Goal: Communication & Community: Share content

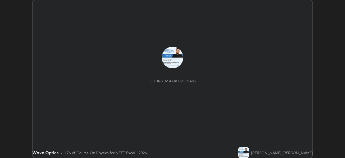
scroll to position [158, 345]
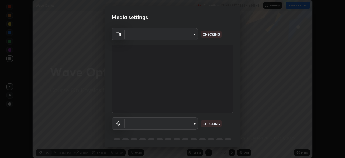
type input "d1f1c87bbf24324781002d6b2ed850fe6875ec3fc25f3d4742ef7ff0a2ef285a"
click at [163, 121] on body "Erase all Wave Optics Recording CLASS STARTS IN 5 MINS Settings START CLASS Set…" at bounding box center [172, 79] width 345 height 158
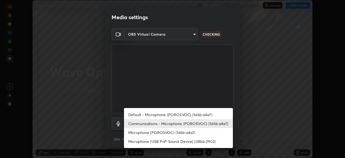
click at [172, 116] on li "Default - Microphone (POROSVOC) (1d6b:a4a7)" at bounding box center [178, 114] width 109 height 9
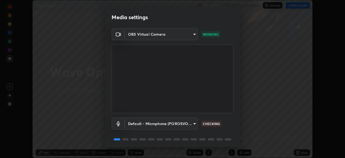
click at [162, 122] on body "Erase all Wave Optics Recording CLASS STARTS IN 5 MINS Settings START CLASS Set…" at bounding box center [172, 79] width 345 height 158
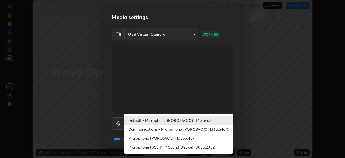
click at [163, 127] on li "Communications - Microphone (POROSVOC) (1d6b:a4a7)" at bounding box center [178, 129] width 109 height 9
type input "communications"
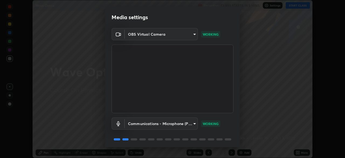
scroll to position [19, 0]
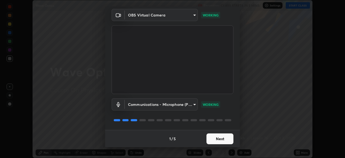
click at [222, 139] on button "Next" at bounding box center [219, 138] width 27 height 11
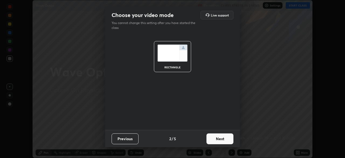
click at [224, 140] on button "Next" at bounding box center [219, 138] width 27 height 11
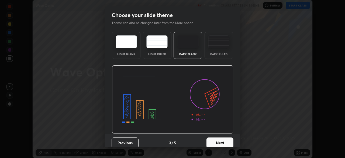
click at [228, 140] on button "Next" at bounding box center [219, 142] width 27 height 11
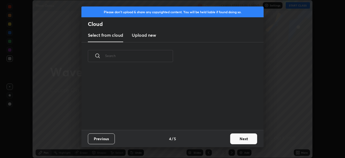
click at [242, 139] on button "Next" at bounding box center [243, 138] width 27 height 11
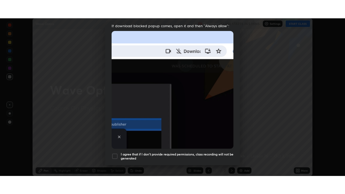
scroll to position [129, 0]
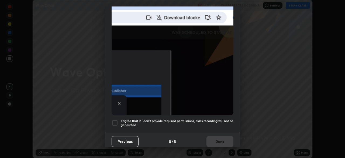
click at [113, 119] on div at bounding box center [115, 122] width 6 height 6
click at [214, 138] on button "Done" at bounding box center [219, 141] width 27 height 11
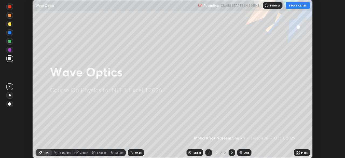
click at [298, 6] on button "START CLASS" at bounding box center [298, 5] width 24 height 6
click at [298, 150] on div "More" at bounding box center [302, 152] width 16 height 6
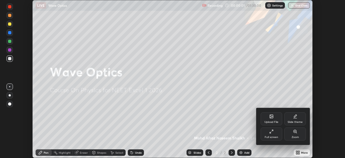
click at [272, 136] on div "Full screen" at bounding box center [271, 137] width 13 height 3
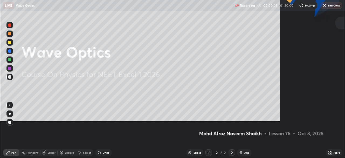
scroll to position [194, 345]
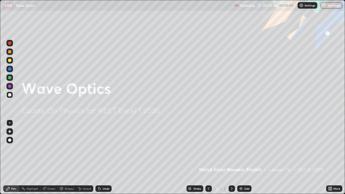
click at [331, 157] on icon at bounding box center [330, 189] width 4 height 4
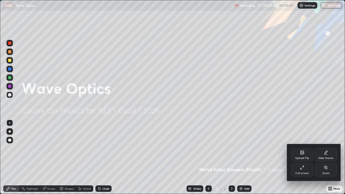
click at [305, 157] on div "Full screen" at bounding box center [301, 173] width 13 height 3
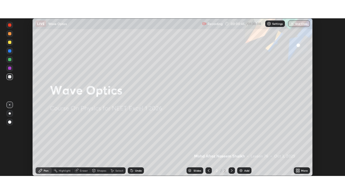
scroll to position [26798, 26610]
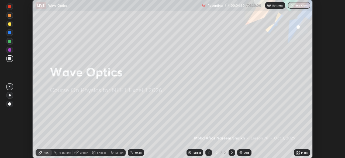
click at [297, 151] on icon at bounding box center [296, 151] width 1 height 1
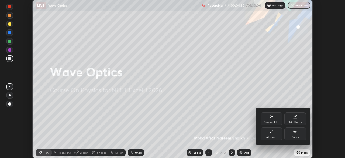
click at [269, 132] on div "Full screen" at bounding box center [272, 133] width 22 height 13
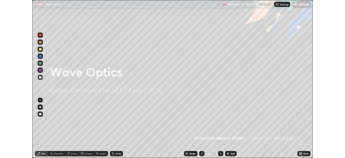
scroll to position [194, 345]
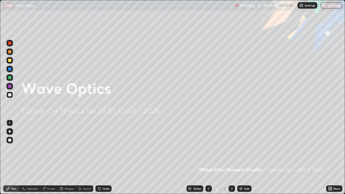
click at [243, 157] on div "Add" at bounding box center [244, 188] width 14 height 6
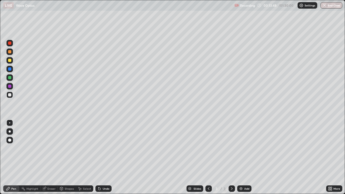
click at [331, 157] on icon at bounding box center [330, 187] width 1 height 1
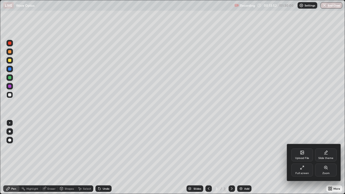
click at [305, 157] on div "Full screen" at bounding box center [302, 170] width 22 height 13
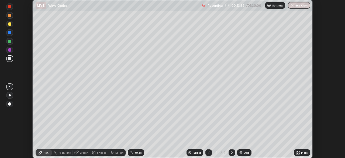
scroll to position [26798, 26610]
click at [301, 153] on div "More" at bounding box center [304, 152] width 7 height 3
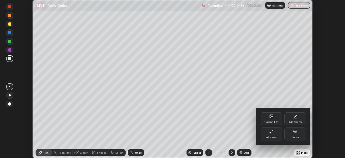
click at [271, 119] on div "Upload File" at bounding box center [272, 118] width 22 height 13
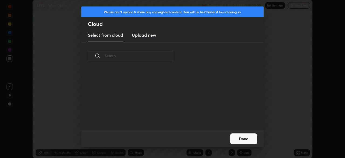
scroll to position [2, 3]
click at [139, 36] on h3 "Upload new" at bounding box center [144, 35] width 24 height 6
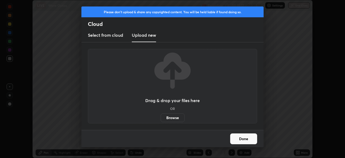
click at [243, 137] on button "Done" at bounding box center [243, 138] width 27 height 11
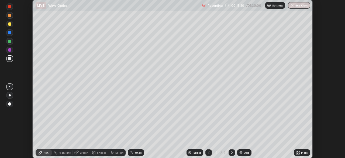
click at [298, 152] on icon at bounding box center [298, 151] width 1 height 1
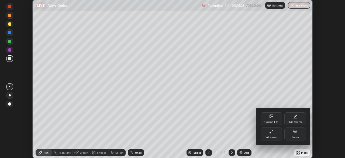
click at [274, 118] on div "Upload File" at bounding box center [272, 118] width 22 height 13
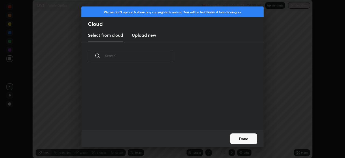
scroll to position [60, 173]
click at [160, 57] on input "text" at bounding box center [139, 55] width 68 height 23
type input "YDSE"
click at [200, 98] on div "grid" at bounding box center [169, 98] width 176 height 61
click at [167, 56] on icon at bounding box center [167, 55] width 3 height 3
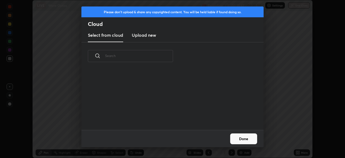
click at [243, 138] on button "Done" at bounding box center [243, 138] width 27 height 11
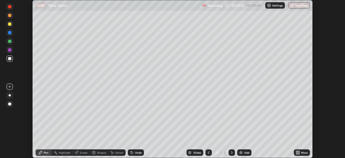
click at [297, 153] on icon at bounding box center [296, 153] width 1 height 1
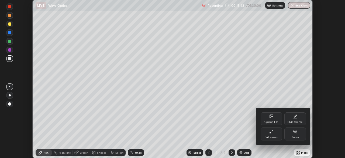
click at [271, 120] on div "Upload File" at bounding box center [271, 121] width 14 height 3
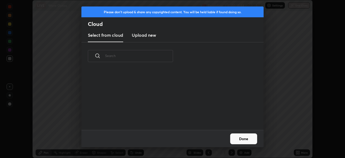
click at [135, 36] on h3 "Upload new" at bounding box center [144, 35] width 24 height 6
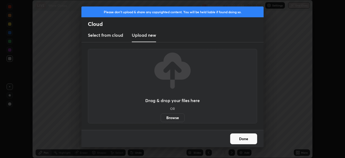
click at [168, 115] on label "Browse" at bounding box center [173, 117] width 24 height 9
click at [161, 115] on input "Browse" at bounding box center [161, 117] width 0 height 9
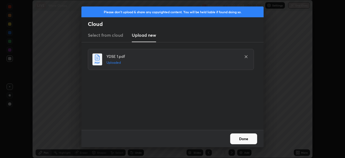
click at [237, 139] on button "Done" at bounding box center [243, 138] width 27 height 11
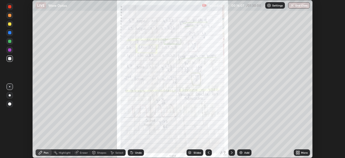
click at [208, 152] on icon at bounding box center [208, 152] width 4 height 4
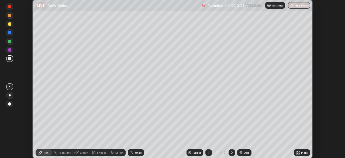
click at [232, 149] on div at bounding box center [232, 152] width 6 height 6
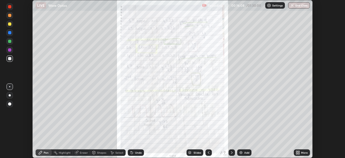
click at [231, 152] on icon at bounding box center [232, 152] width 4 height 4
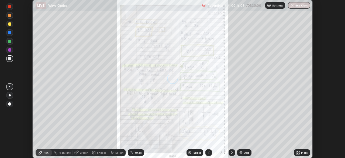
click at [231, 150] on icon at bounding box center [232, 152] width 4 height 4
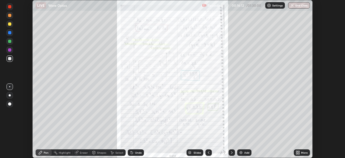
click at [208, 152] on icon at bounding box center [208, 152] width 4 height 4
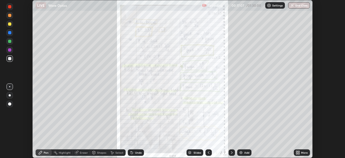
click at [208, 152] on icon at bounding box center [208, 152] width 4 height 4
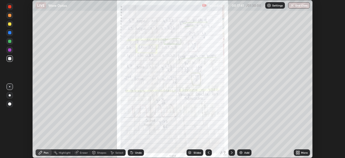
click at [298, 153] on icon at bounding box center [298, 153] width 1 height 1
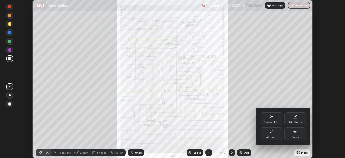
click at [297, 136] on div "Zoom" at bounding box center [295, 137] width 7 height 3
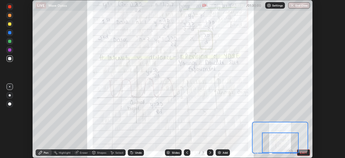
click at [256, 151] on div at bounding box center [274, 152] width 40 height 6
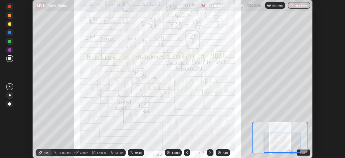
click at [301, 150] on button "EXIT" at bounding box center [303, 152] width 13 height 6
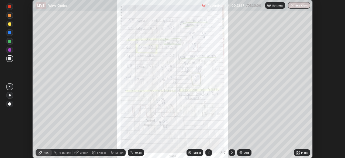
click at [301, 152] on div "More" at bounding box center [304, 152] width 7 height 3
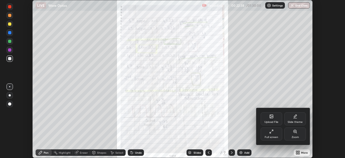
click at [295, 131] on icon at bounding box center [294, 131] width 1 height 0
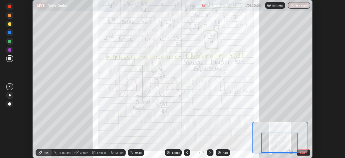
click at [187, 153] on icon at bounding box center [187, 152] width 4 height 4
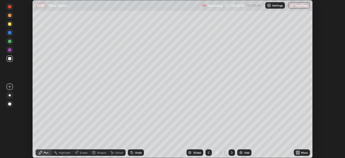
click at [230, 150] on icon at bounding box center [232, 152] width 4 height 4
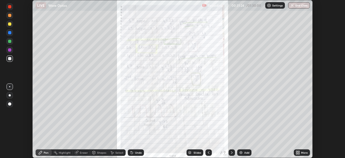
click at [231, 152] on icon at bounding box center [232, 152] width 4 height 4
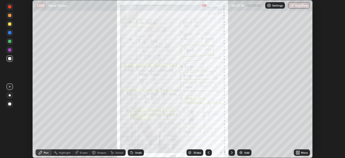
click at [299, 151] on icon at bounding box center [298, 151] width 1 height 1
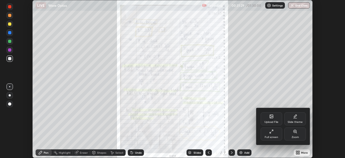
click at [290, 130] on div "Zoom" at bounding box center [295, 133] width 22 height 13
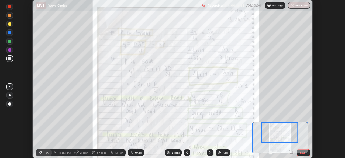
click at [291, 151] on icon at bounding box center [290, 151] width 1 height 0
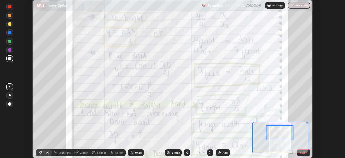
click at [291, 151] on icon at bounding box center [290, 151] width 1 height 0
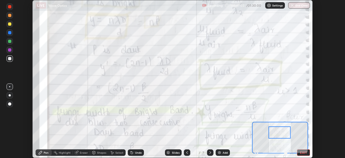
click at [256, 151] on icon at bounding box center [256, 151] width 1 height 0
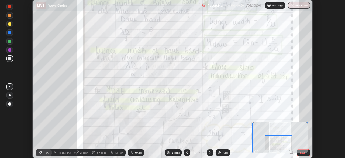
click at [287, 139] on div at bounding box center [278, 142] width 27 height 15
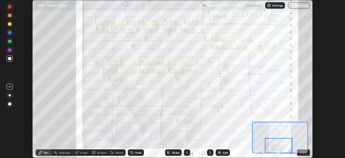
click at [208, 150] on icon at bounding box center [210, 152] width 4 height 4
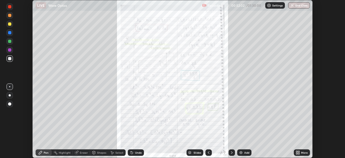
click at [299, 152] on icon at bounding box center [298, 152] width 4 height 4
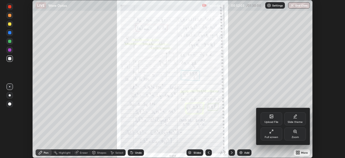
click at [294, 134] on div "Zoom" at bounding box center [295, 133] width 22 height 13
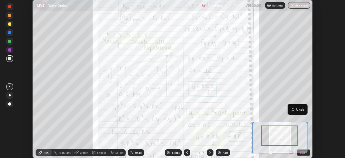
click at [317, 135] on div "Undo Setting up your live class" at bounding box center [172, 79] width 345 height 158
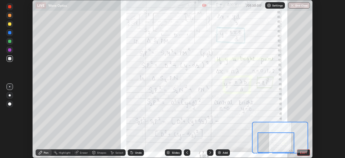
click at [209, 151] on icon at bounding box center [210, 152] width 2 height 3
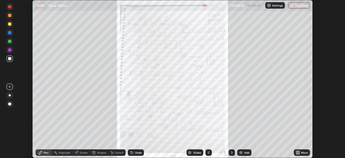
click at [301, 153] on div "More" at bounding box center [304, 152] width 7 height 3
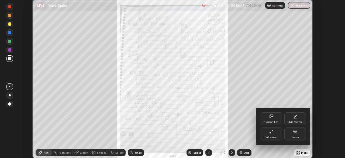
click at [271, 122] on div "Upload File" at bounding box center [271, 121] width 14 height 3
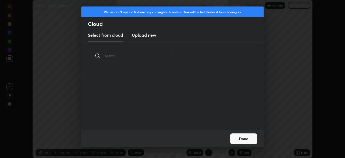
click at [146, 36] on h3 "Upload new" at bounding box center [144, 35] width 24 height 6
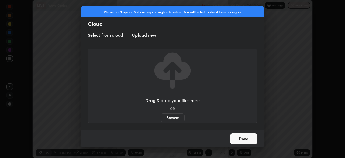
click at [171, 119] on label "Browse" at bounding box center [173, 117] width 24 height 9
click at [161, 119] on input "Browse" at bounding box center [161, 117] width 0 height 9
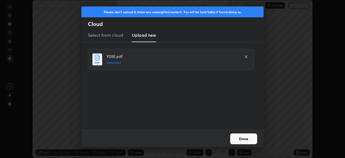
click at [249, 139] on button "Done" at bounding box center [243, 138] width 27 height 11
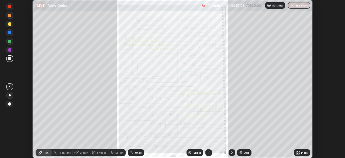
click at [231, 152] on icon at bounding box center [232, 152] width 4 height 4
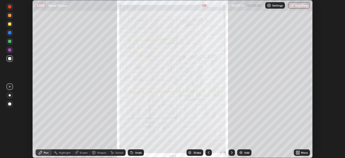
click at [230, 151] on icon at bounding box center [232, 152] width 4 height 4
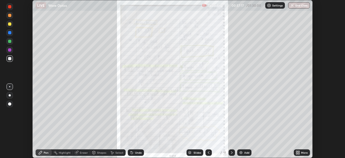
click at [231, 152] on icon at bounding box center [232, 152] width 4 height 4
